Goal: Check status: Check status

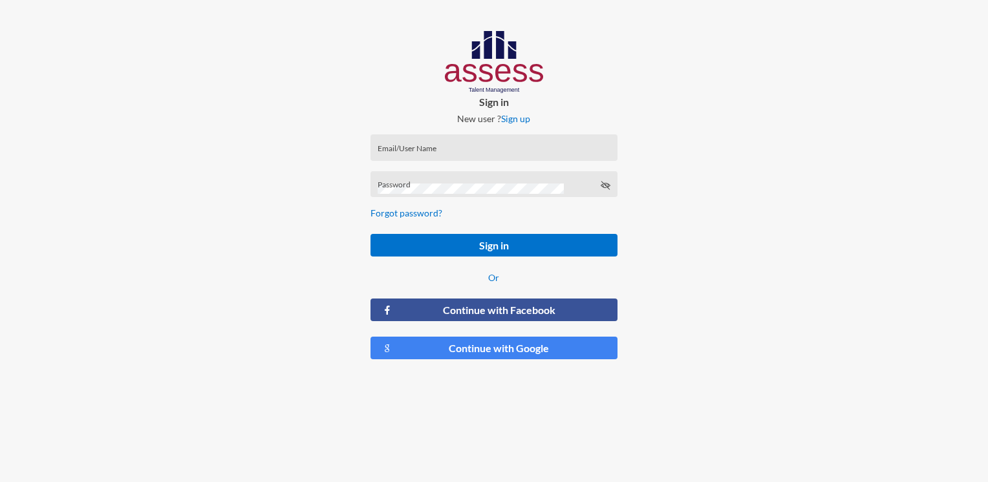
click at [448, 151] on input "Email/User Name" at bounding box center [494, 152] width 233 height 10
click at [414, 155] on div "Email/UserName is required" at bounding box center [494, 166] width 246 height 27
click at [417, 151] on input "Email/User Name" at bounding box center [494, 152] width 233 height 10
paste input "HAH – Talent Map"
type input "HAH – Talent Map"
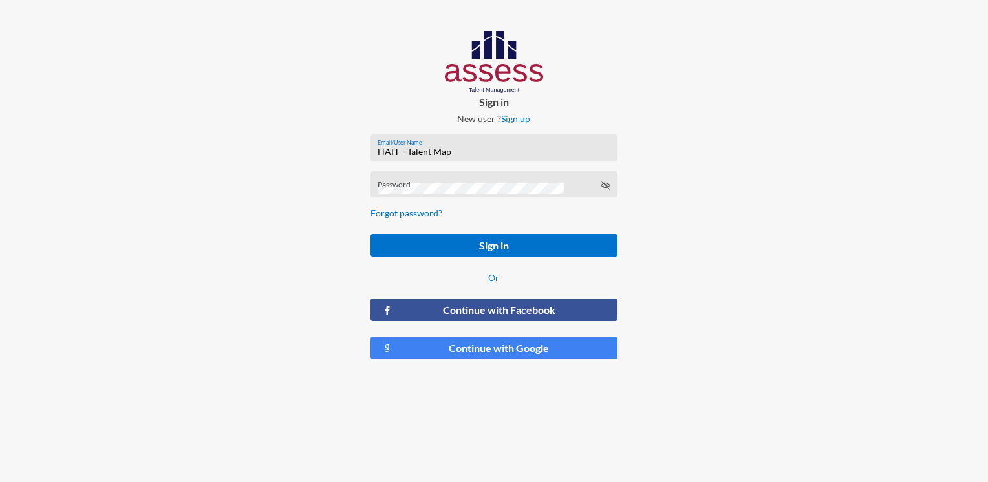
click at [438, 172] on div "Password" at bounding box center [494, 184] width 246 height 27
click at [398, 183] on div "Password" at bounding box center [494, 187] width 233 height 19
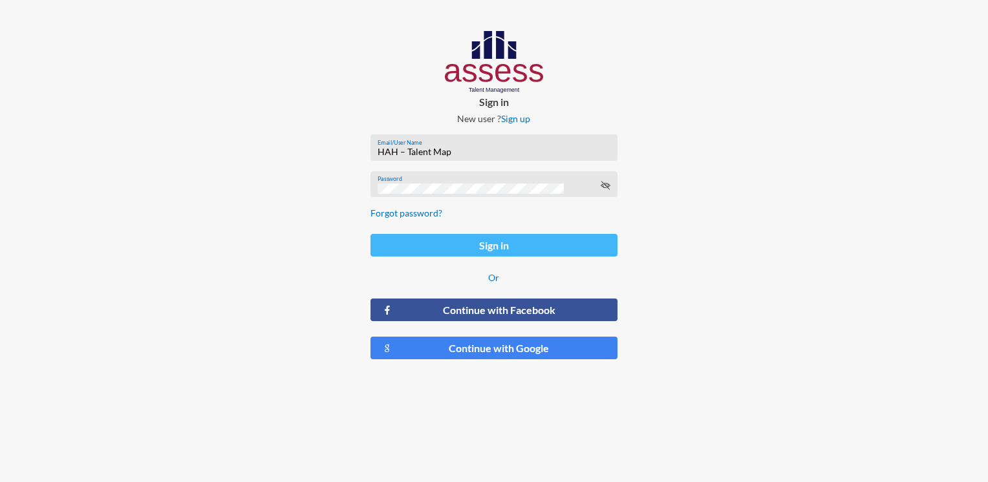
click at [414, 255] on button "Sign in" at bounding box center [494, 245] width 246 height 23
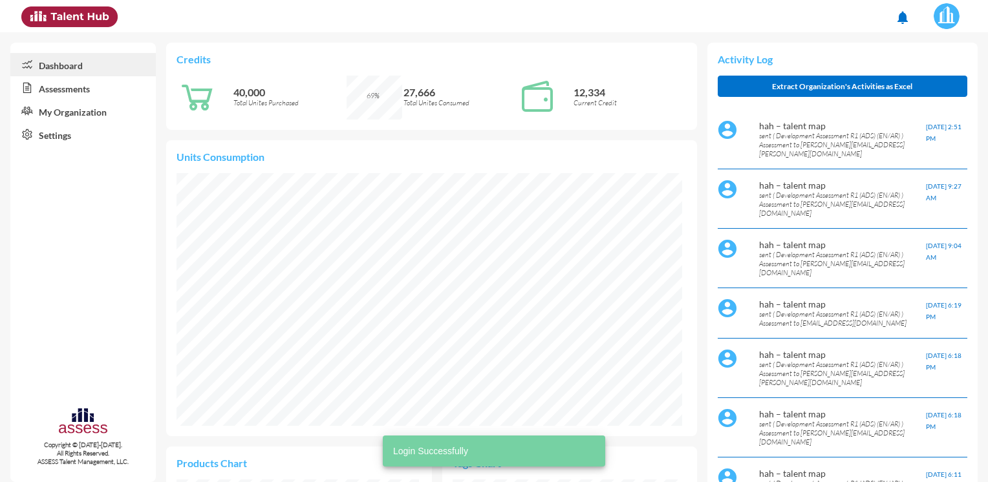
scroll to position [116, 232]
click at [87, 94] on link "Assessments" at bounding box center [82, 87] width 145 height 23
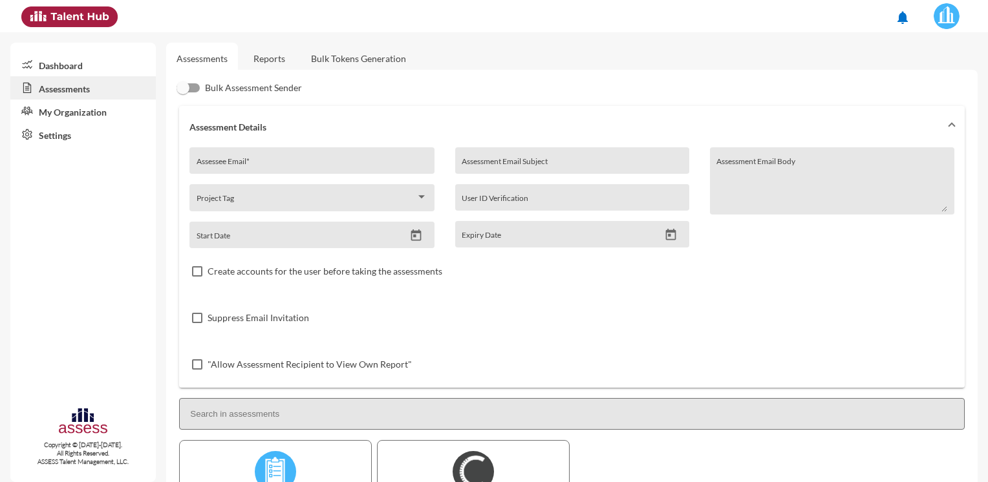
click at [258, 63] on link "Reports" at bounding box center [269, 59] width 52 height 32
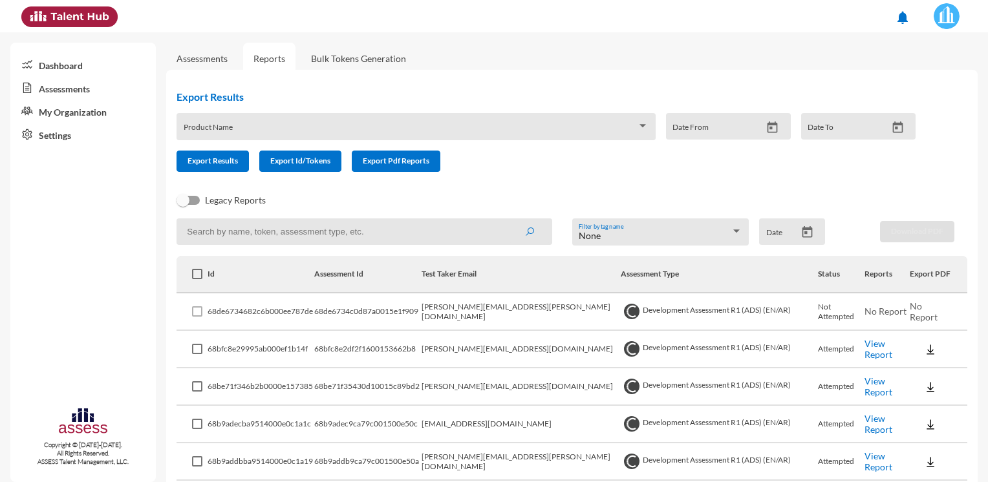
click at [286, 230] on input at bounding box center [365, 232] width 376 height 27
paste input "[PERSON_NAME] [PERSON_NAME] Aboeleaneen, [PERSON_NAME] <[PERSON_NAME][EMAIL_ADD…"
click at [509, 220] on button "submit" at bounding box center [529, 231] width 41 height 23
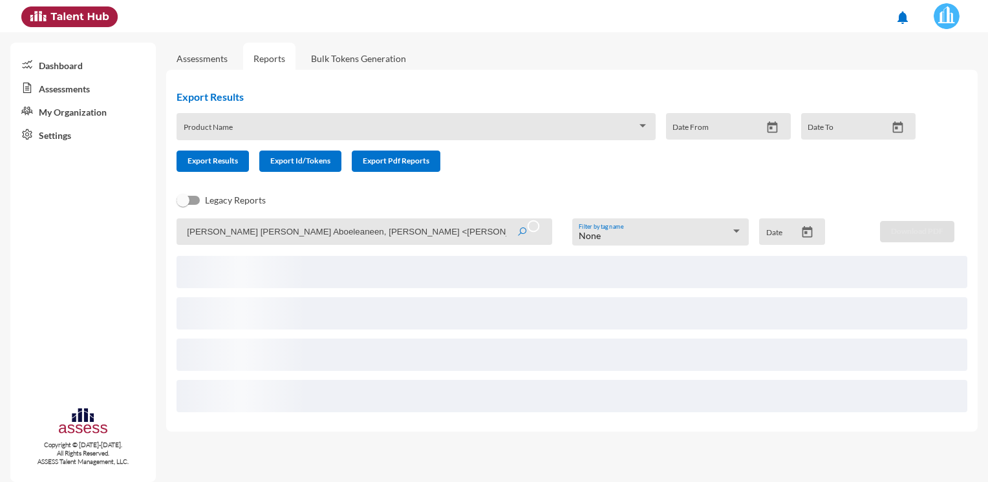
drag, startPoint x: 380, startPoint y: 231, endPoint x: 145, endPoint y: 234, distance: 235.4
click at [145, 234] on mat-sidenav-container "Dashboard Assessments My Organization Settings Copyright © [DATE]-[DATE]. All R…" at bounding box center [494, 257] width 988 height 450
click at [354, 233] on input "[PERSON_NAME][EMAIL_ADDRESS][PERSON_NAME][DOMAIN_NAME]>" at bounding box center [365, 232] width 376 height 27
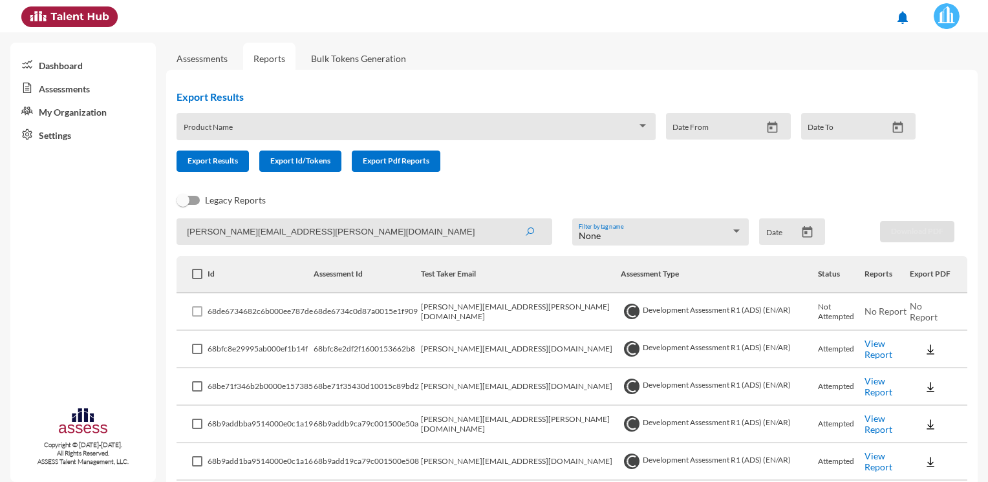
type input "[PERSON_NAME][EMAIL_ADDRESS][PERSON_NAME][DOMAIN_NAME]"
click at [530, 237] on icon "submit" at bounding box center [529, 232] width 10 height 10
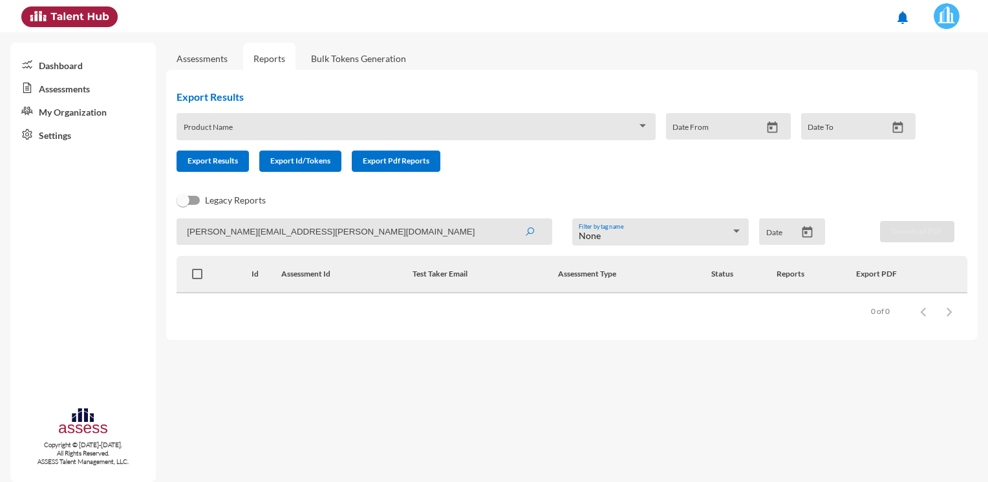
drag, startPoint x: 332, startPoint y: 240, endPoint x: 161, endPoint y: 232, distance: 170.9
click at [161, 232] on mat-sidenav-container "Dashboard Assessments My Organization Settings Copyright © [DATE]-[DATE]. All R…" at bounding box center [494, 257] width 988 height 450
click at [222, 63] on link "Assessments" at bounding box center [202, 58] width 51 height 11
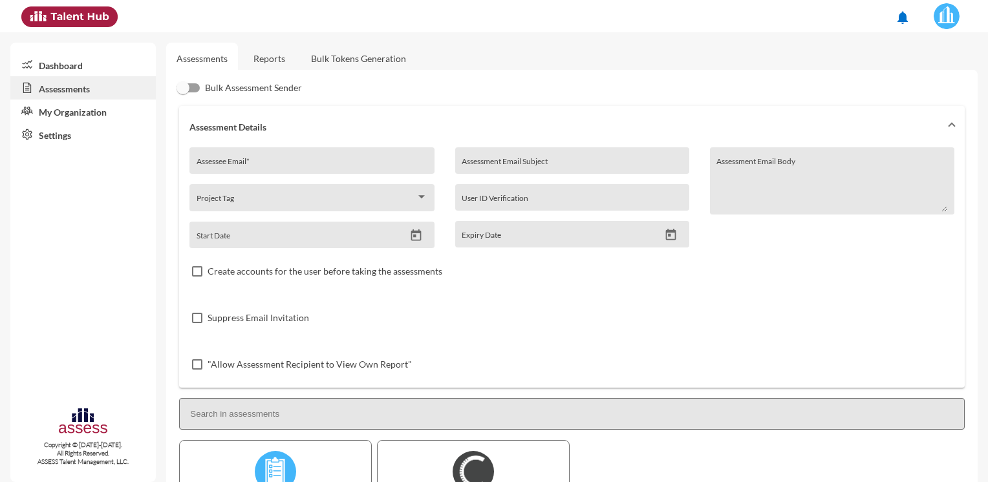
click at [264, 160] on div "Assessee Email *" at bounding box center [312, 164] width 231 height 19
paste input "[PERSON_NAME][EMAIL_ADDRESS][PERSON_NAME][DOMAIN_NAME]"
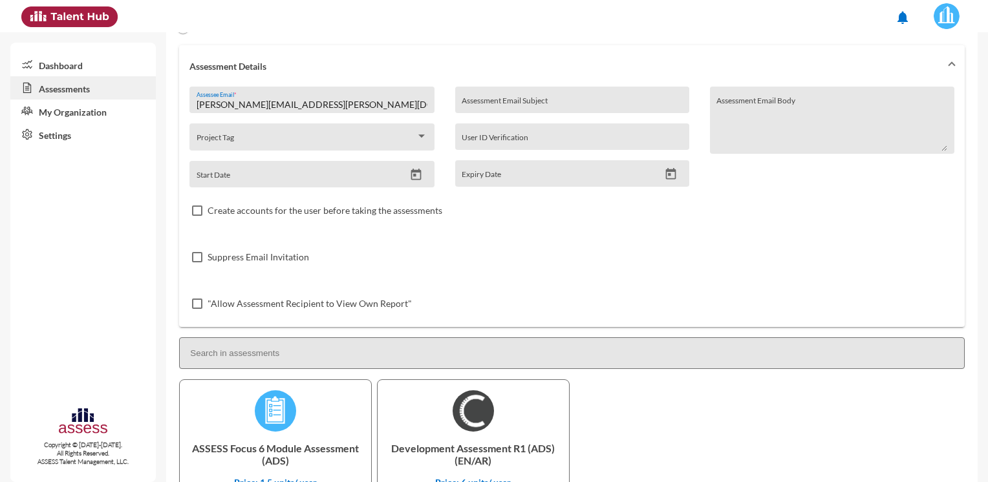
scroll to position [152, 0]
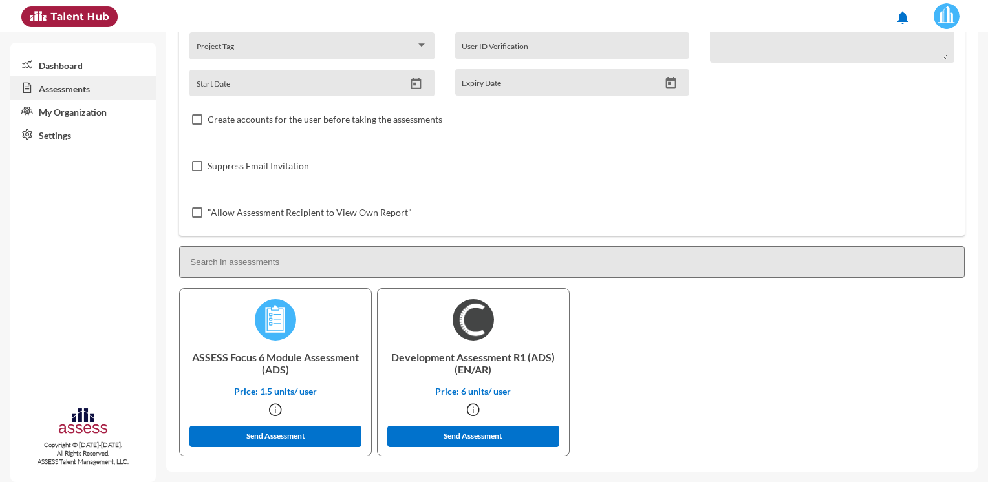
type input "[PERSON_NAME][EMAIL_ADDRESS][PERSON_NAME][DOMAIN_NAME]"
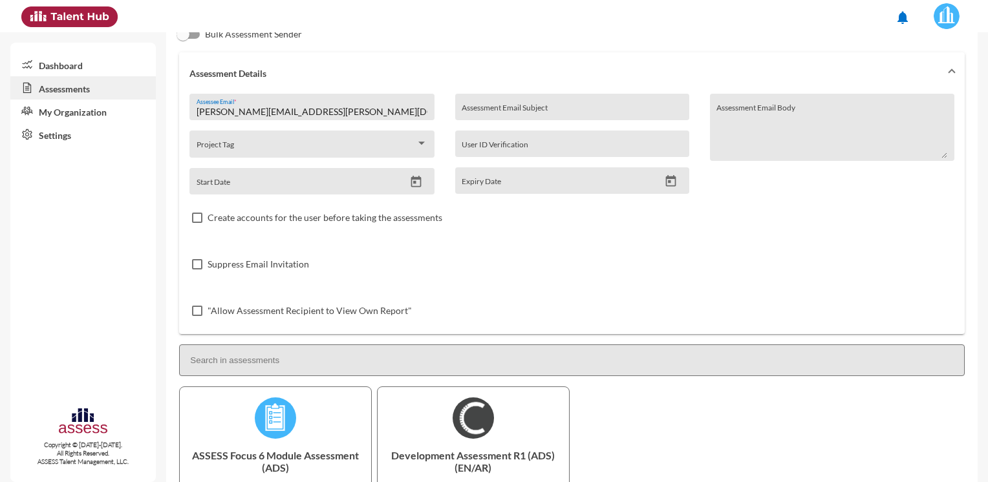
scroll to position [0, 0]
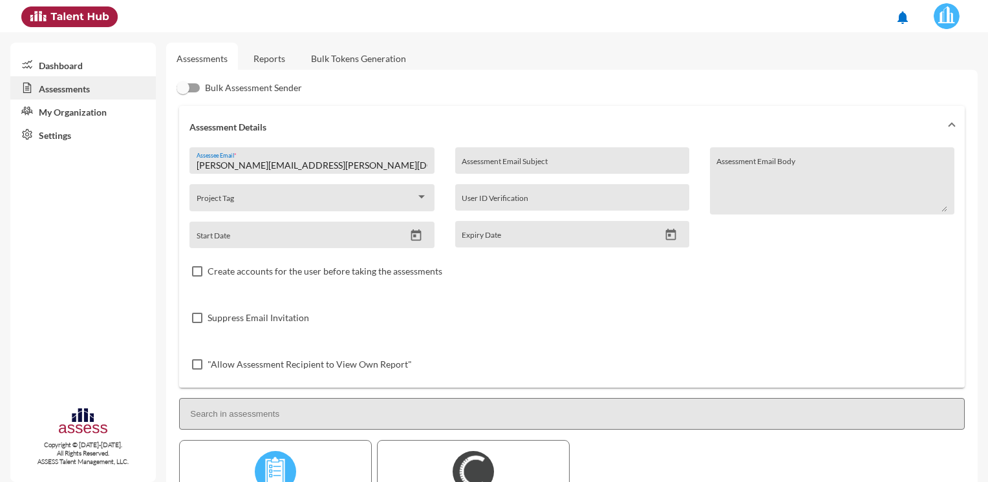
click at [261, 58] on link "Reports" at bounding box center [269, 59] width 52 height 32
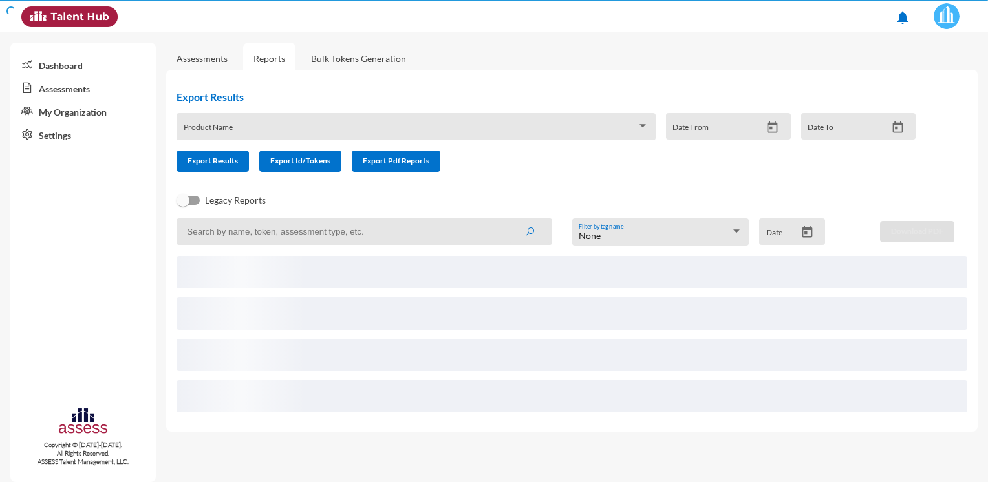
click at [305, 234] on input at bounding box center [365, 232] width 376 height 27
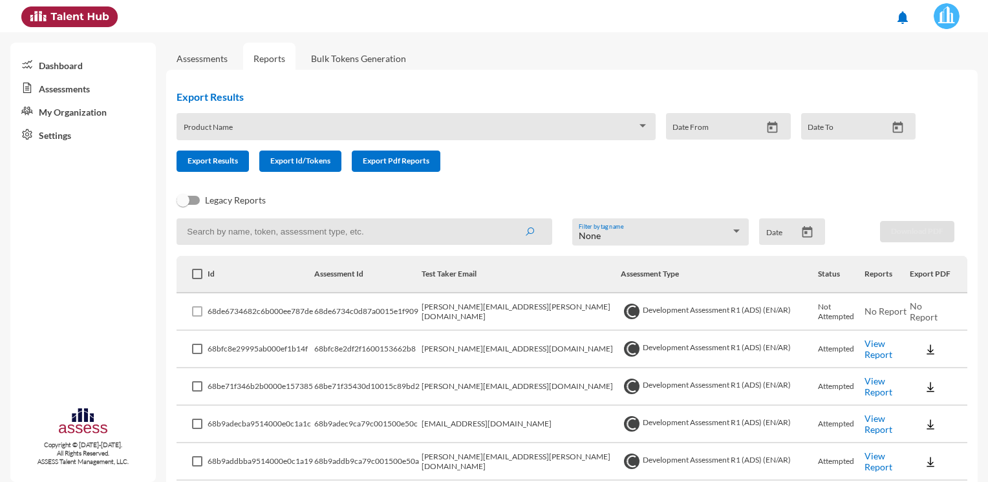
paste input "[PERSON_NAME][EMAIL_ADDRESS][PERSON_NAME][DOMAIN_NAME]"
click at [509, 220] on button "submit" at bounding box center [529, 231] width 41 height 23
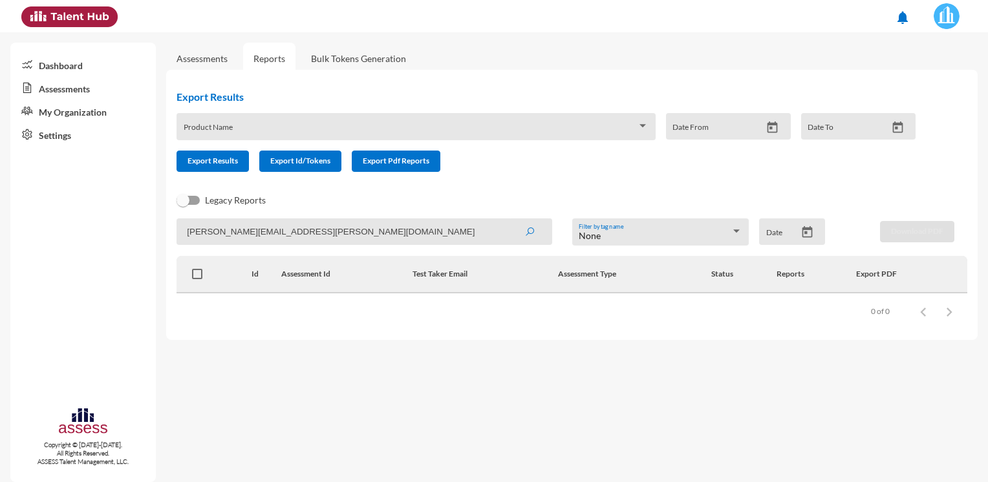
click at [861, 314] on div "0 of 0" at bounding box center [908, 312] width 107 height 26
click at [330, 226] on input "[PERSON_NAME][EMAIL_ADDRESS][PERSON_NAME][DOMAIN_NAME]" at bounding box center [365, 232] width 376 height 27
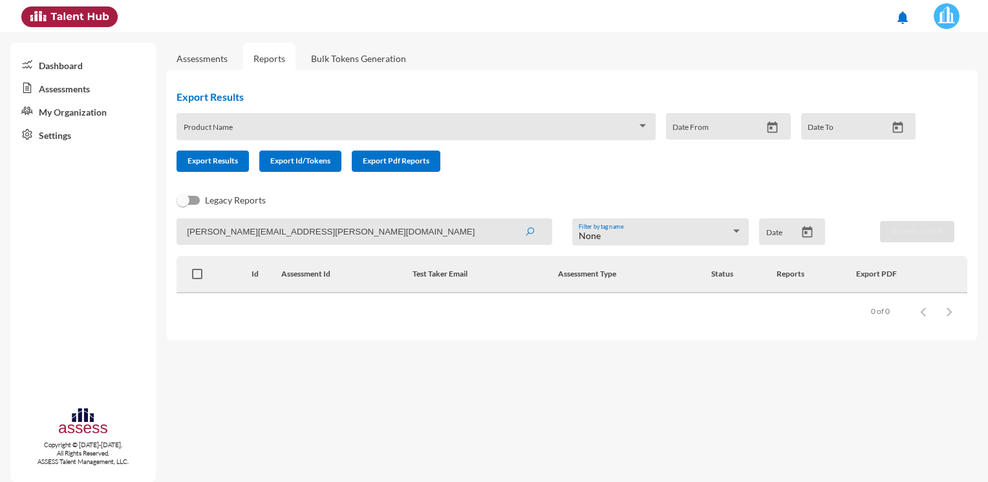
paste input "[PERSON_NAME] [PERSON_NAME] Aboeleaneen, [PERSON_NAME] <[PERSON_NAME][EMAIL_ADD…"
click at [509, 220] on button "submit" at bounding box center [529, 231] width 41 height 23
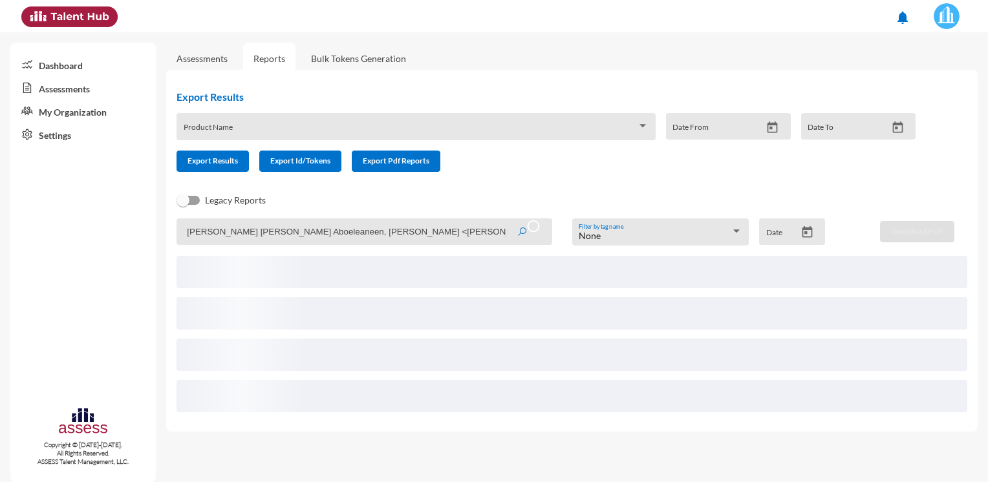
click at [336, 230] on input "[PERSON_NAME] [PERSON_NAME] Aboeleaneen, [PERSON_NAME] <[PERSON_NAME][EMAIL_ADD…" at bounding box center [365, 232] width 376 height 27
drag, startPoint x: 382, startPoint y: 231, endPoint x: 132, endPoint y: 239, distance: 249.7
click at [132, 239] on mat-sidenav-container "Dashboard Assessments My Organization Settings Copyright © [DATE]-[DATE]. All R…" at bounding box center [494, 257] width 988 height 450
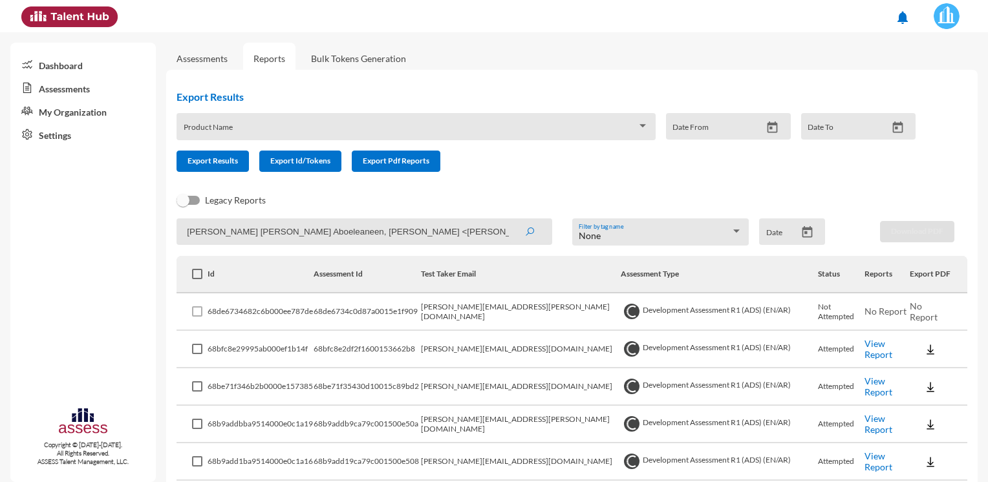
click at [509, 220] on button "submit" at bounding box center [529, 231] width 41 height 23
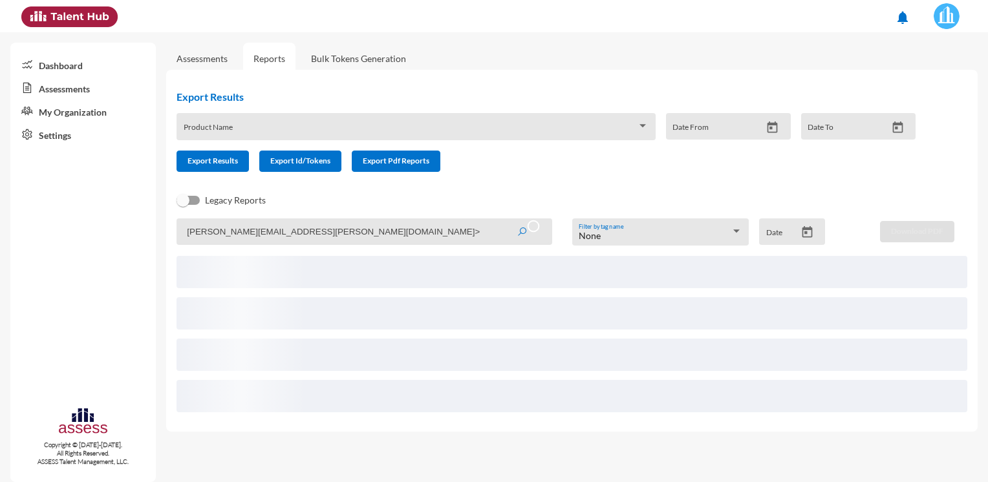
click at [370, 231] on input "[PERSON_NAME][EMAIL_ADDRESS][PERSON_NAME][DOMAIN_NAME]>" at bounding box center [365, 232] width 376 height 27
type input "[PERSON_NAME][EMAIL_ADDRESS][PERSON_NAME][DOMAIN_NAME]"
click at [506, 220] on button "submit" at bounding box center [528, 231] width 44 height 23
click at [520, 230] on icon "submit" at bounding box center [522, 232] width 10 height 10
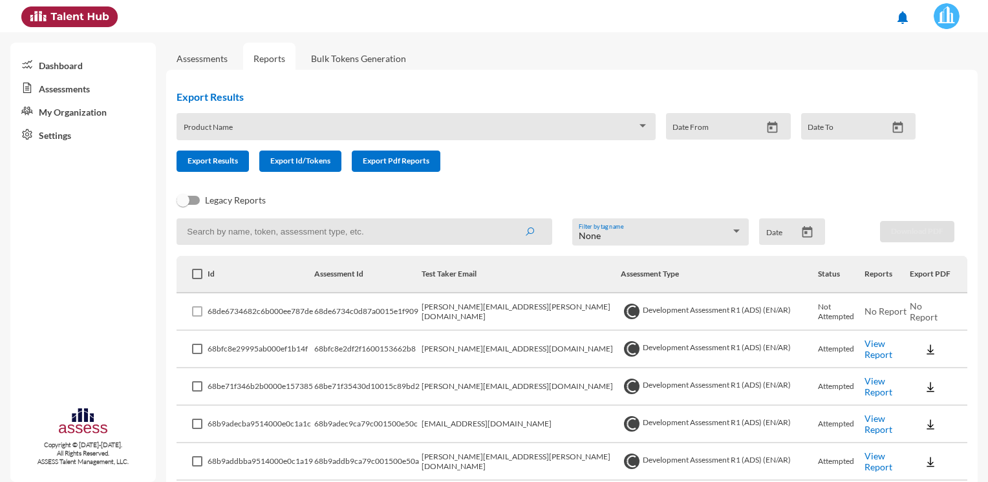
click at [261, 231] on input at bounding box center [365, 232] width 376 height 27
paste input "[PERSON_NAME] [PERSON_NAME] Aboeleaneen, [PERSON_NAME] <[PERSON_NAME][EMAIL_ADD…"
drag, startPoint x: 383, startPoint y: 231, endPoint x: 52, endPoint y: 226, distance: 331.1
click at [52, 226] on mat-sidenav-container "Dashboard Assessments My Organization Settings Copyright © 2015-2024. All Right…" at bounding box center [494, 257] width 988 height 450
click at [363, 236] on input "[PERSON_NAME][EMAIL_ADDRESS][PERSON_NAME][DOMAIN_NAME]>" at bounding box center [365, 232] width 376 height 27
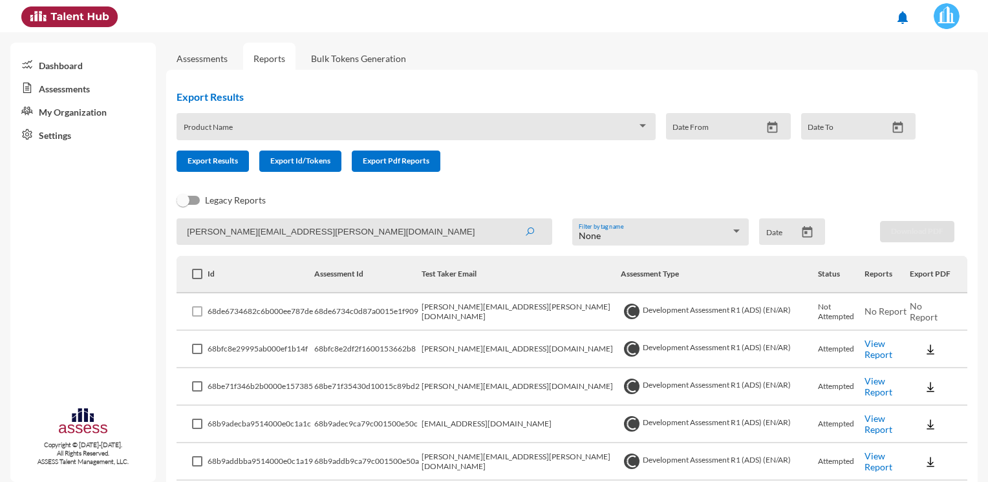
type input "[PERSON_NAME][EMAIL_ADDRESS][PERSON_NAME][DOMAIN_NAME]"
click at [509, 220] on button "submit" at bounding box center [529, 231] width 41 height 23
click at [263, 228] on input at bounding box center [365, 232] width 376 height 27
click at [311, 231] on input at bounding box center [365, 232] width 376 height 27
paste input "[PERSON_NAME] [PERSON_NAME] Aboeleaneen, [PERSON_NAME] <[PERSON_NAME][EMAIL_ADD…"
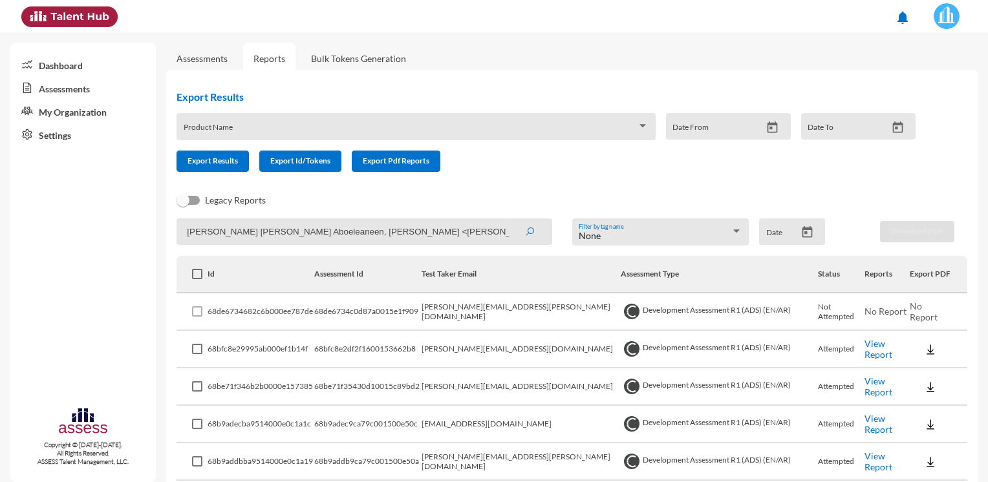
drag, startPoint x: 383, startPoint y: 226, endPoint x: 21, endPoint y: 234, distance: 362.2
click at [21, 234] on mat-sidenav-container "Dashboard Assessments My Organization Settings Copyright © 2015-2024. All Right…" at bounding box center [494, 257] width 988 height 450
click at [348, 226] on input "[PERSON_NAME][EMAIL_ADDRESS][PERSON_NAME][DOMAIN_NAME]>" at bounding box center [365, 232] width 376 height 27
type input "[PERSON_NAME][EMAIL_ADDRESS][PERSON_NAME][DOMAIN_NAME]"
click at [509, 220] on button "submit" at bounding box center [529, 231] width 41 height 23
